Goal: Task Accomplishment & Management: Manage account settings

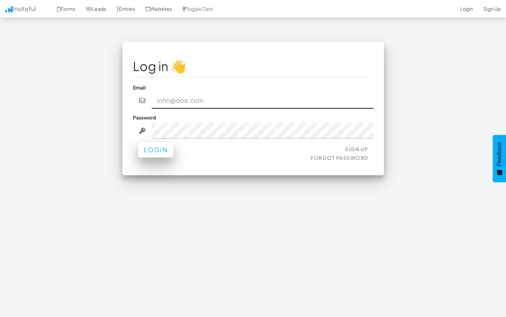
type input "hey@fitskinstudio.com"
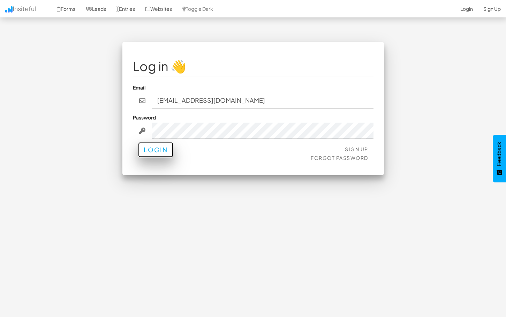
click at [156, 153] on button "Login" at bounding box center [155, 149] width 35 height 15
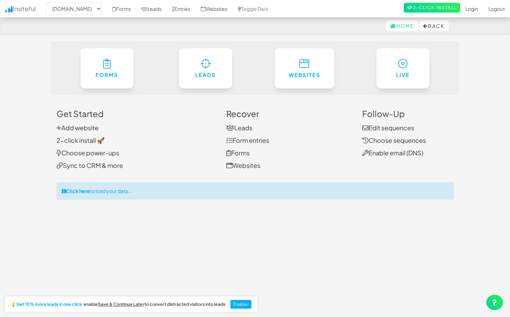
select select "2410"
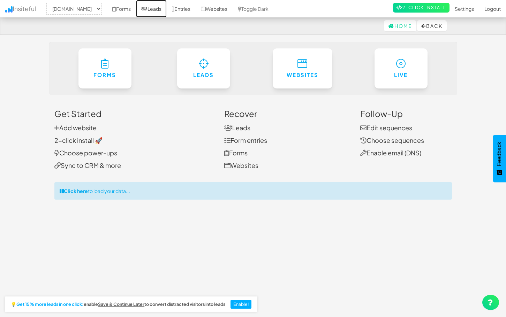
click at [147, 8] on icon at bounding box center [144, 9] width 6 height 5
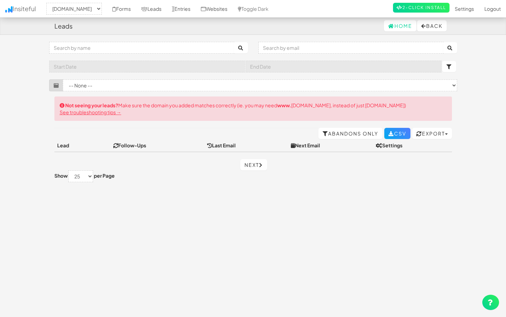
select select "2410"
